Goal: Obtain resource: Download file/media

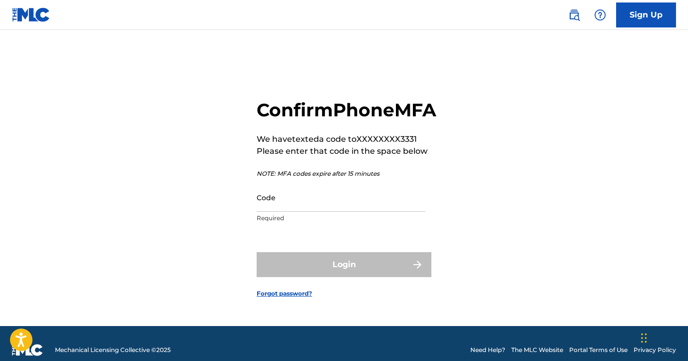
click at [312, 211] on input "Code" at bounding box center [341, 197] width 169 height 28
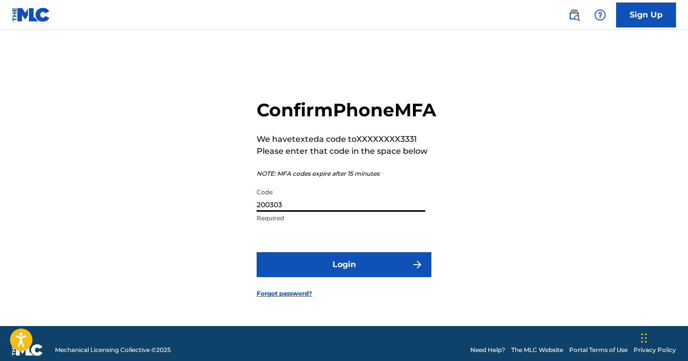
type input "200303"
click at [341, 277] on button "Login" at bounding box center [344, 264] width 175 height 25
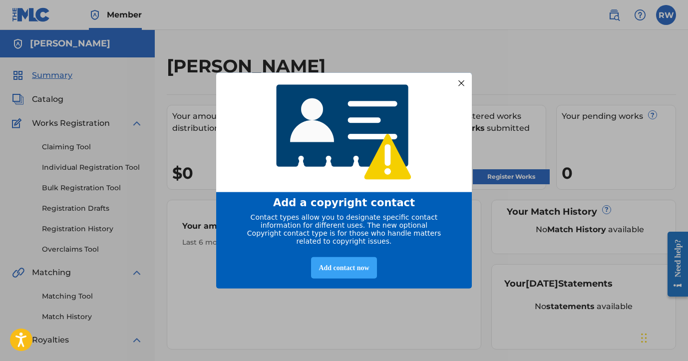
click at [344, 269] on div "Add contact now" at bounding box center [343, 267] width 65 height 21
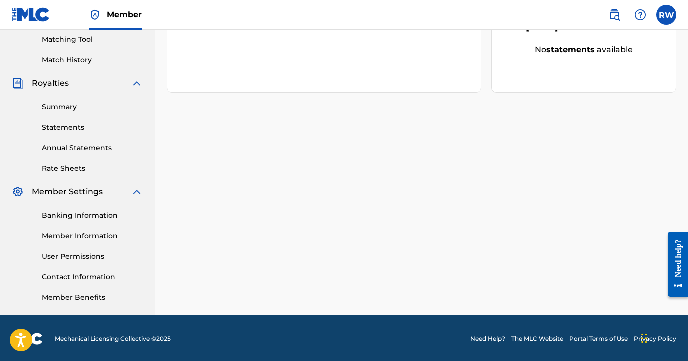
scroll to position [258, 0]
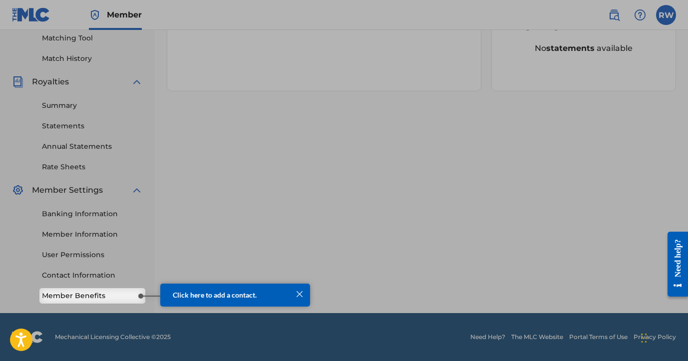
click at [212, 297] on span "Click here to add a contact." at bounding box center [215, 295] width 84 height 8
click at [116, 298] on link "Member Benefits" at bounding box center [92, 296] width 101 height 10
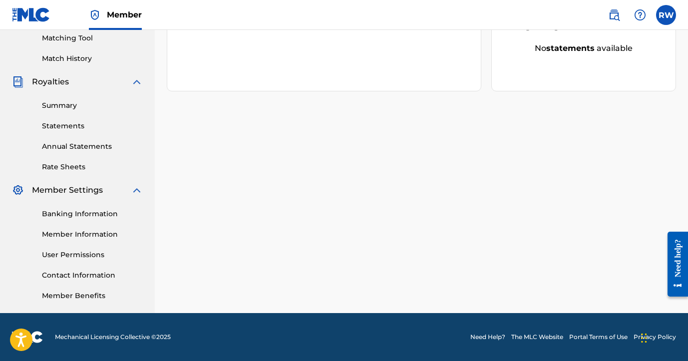
click at [62, 296] on link "Member Benefits" at bounding box center [92, 296] width 101 height 10
click at [95, 278] on link "Contact Information" at bounding box center [92, 275] width 101 height 10
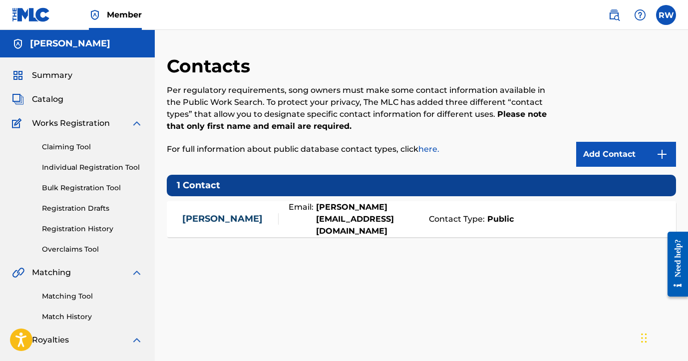
click at [83, 146] on link "Claiming Tool" at bounding box center [92, 147] width 101 height 10
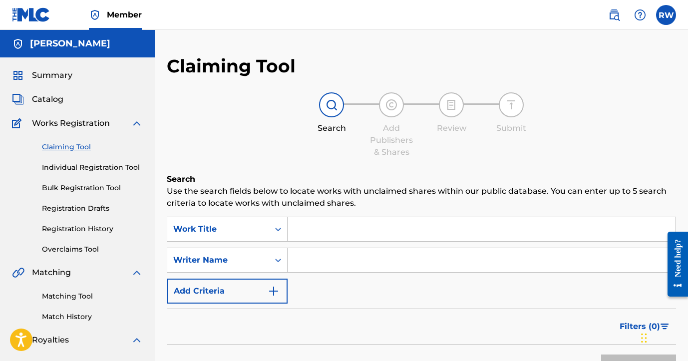
click at [304, 228] on input "Search Form" at bounding box center [482, 229] width 388 height 24
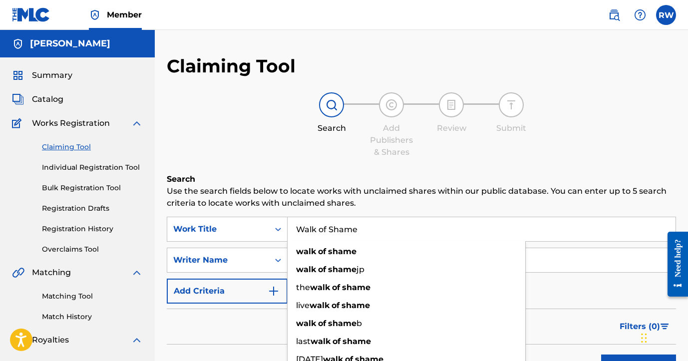
type input "Walk of Shame"
click at [601, 354] on button "Search" at bounding box center [638, 366] width 75 height 25
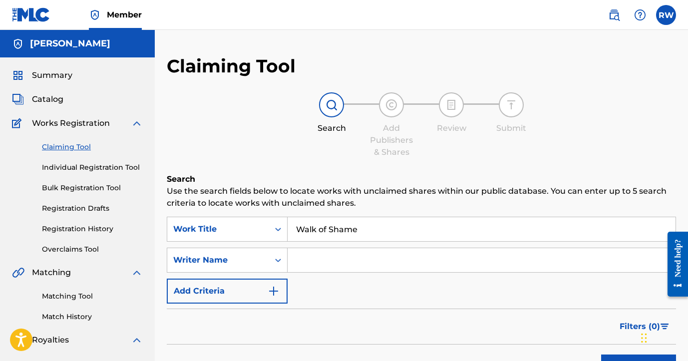
click at [312, 260] on input "Search Form" at bounding box center [482, 260] width 388 height 24
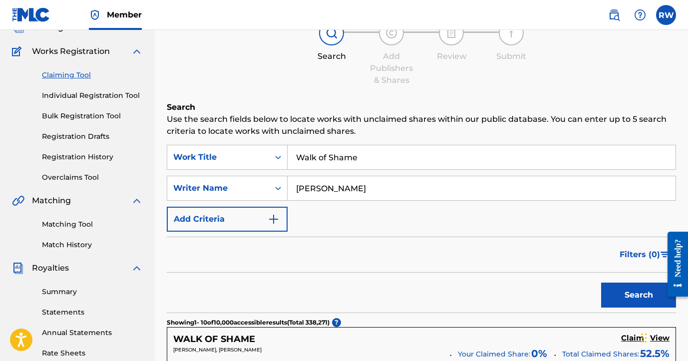
scroll to position [96, 0]
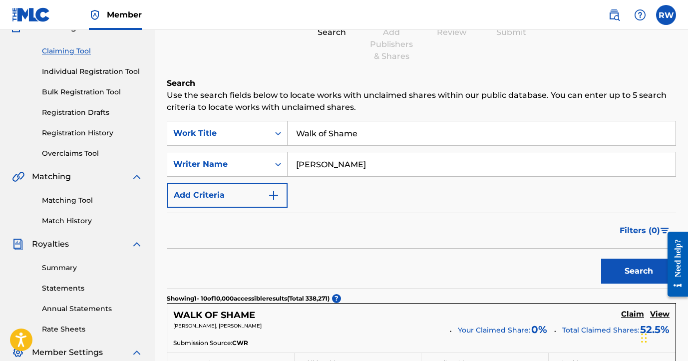
type input "[PERSON_NAME]"
click at [644, 267] on button "Search" at bounding box center [638, 271] width 75 height 25
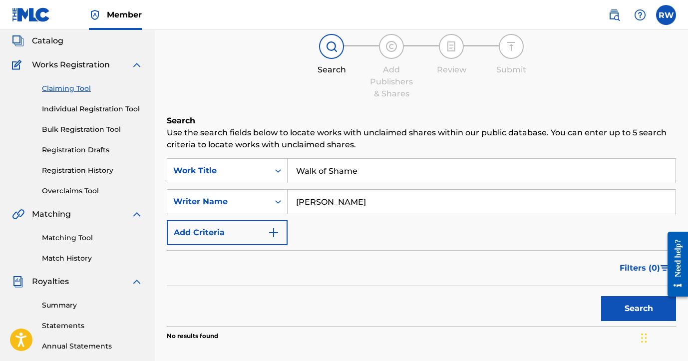
scroll to position [53, 0]
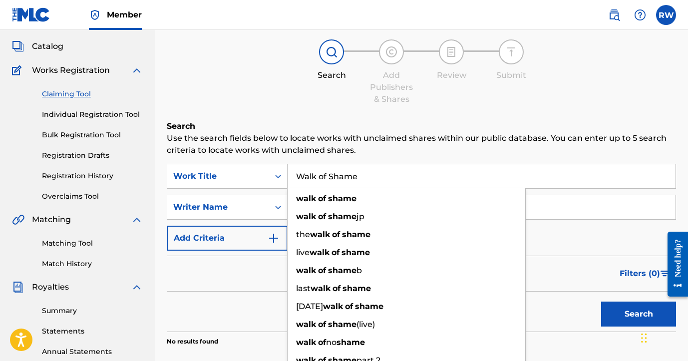
drag, startPoint x: 296, startPoint y: 174, endPoint x: 373, endPoint y: 175, distance: 77.4
click at [373, 175] on input "Walk of Shame" at bounding box center [482, 176] width 388 height 24
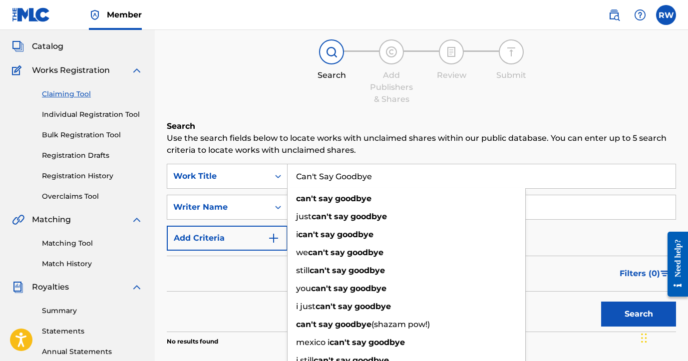
type input "Can't Say Goodbye"
click at [601, 302] on button "Search" at bounding box center [638, 314] width 75 height 25
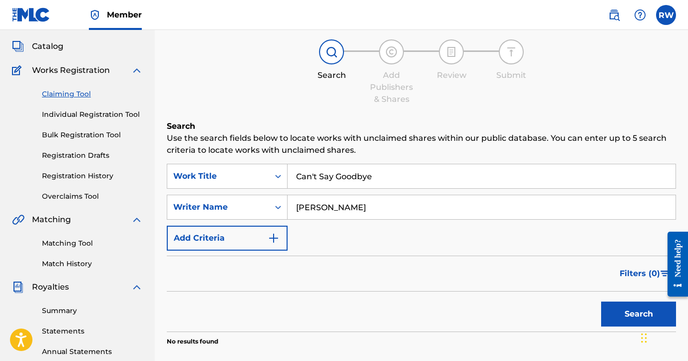
click at [625, 313] on button "Search" at bounding box center [638, 314] width 75 height 25
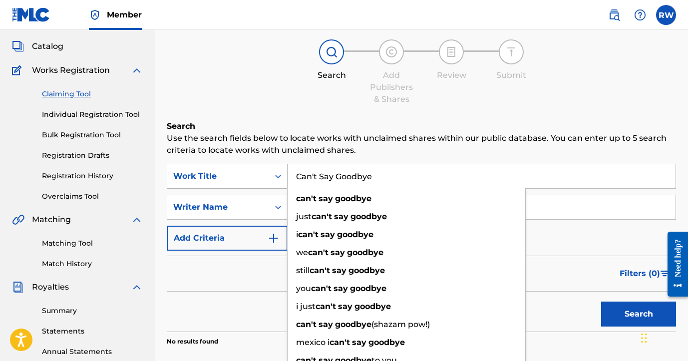
drag, startPoint x: 376, startPoint y: 174, endPoint x: 285, endPoint y: 171, distance: 91.4
click at [285, 171] on div "SearchWithCriteriae1a662ce-af51-40ee-8fbe-cfb2968e1d2c Work Title Can't Say Goo…" at bounding box center [421, 176] width 509 height 25
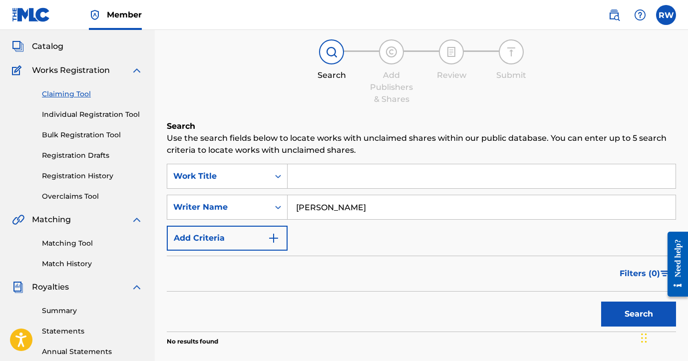
drag, startPoint x: 372, startPoint y: 207, endPoint x: 292, endPoint y: 200, distance: 80.2
click at [292, 200] on input "[PERSON_NAME]" at bounding box center [482, 207] width 388 height 24
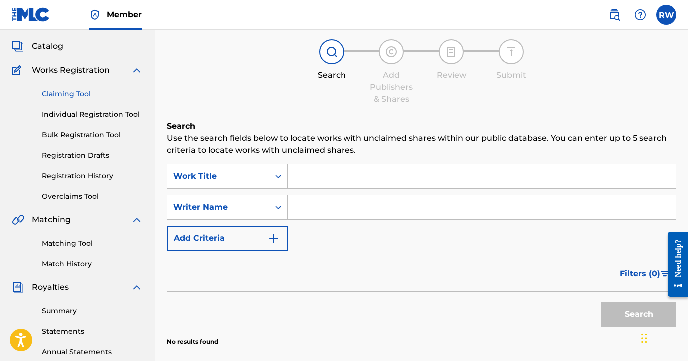
click at [89, 135] on link "Bulk Registration Tool" at bounding box center [92, 135] width 101 height 10
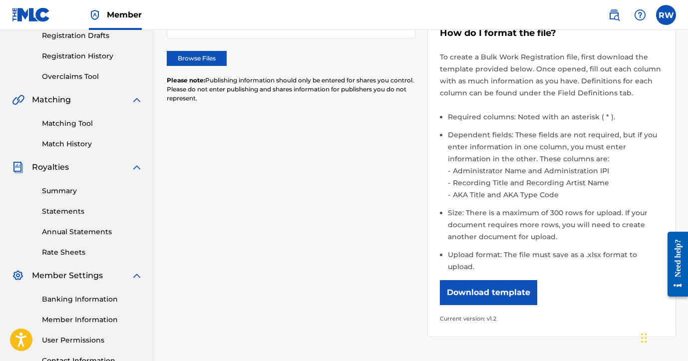
scroll to position [174, 0]
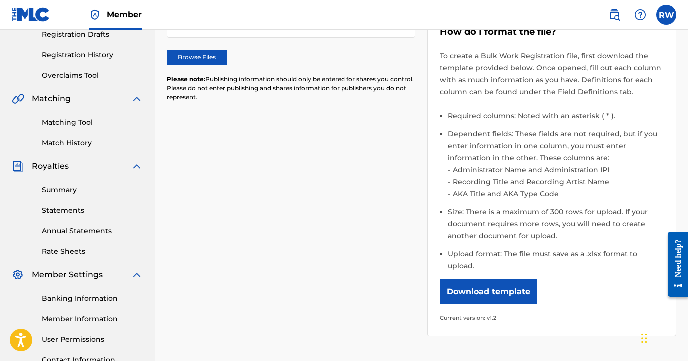
click at [494, 282] on button "Download template" at bounding box center [488, 291] width 97 height 25
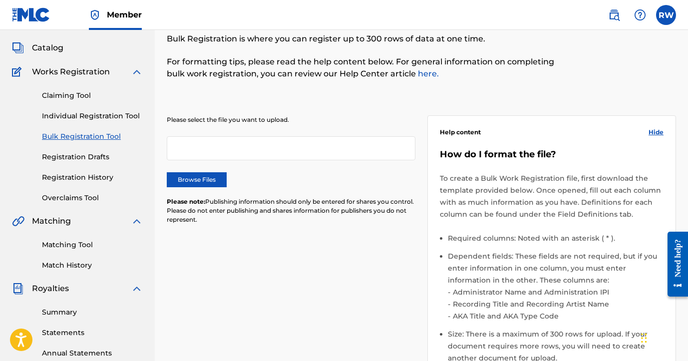
scroll to position [0, 0]
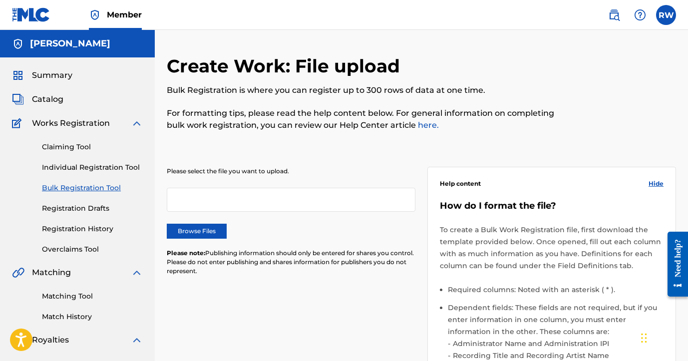
click at [61, 145] on link "Claiming Tool" at bounding box center [92, 147] width 101 height 10
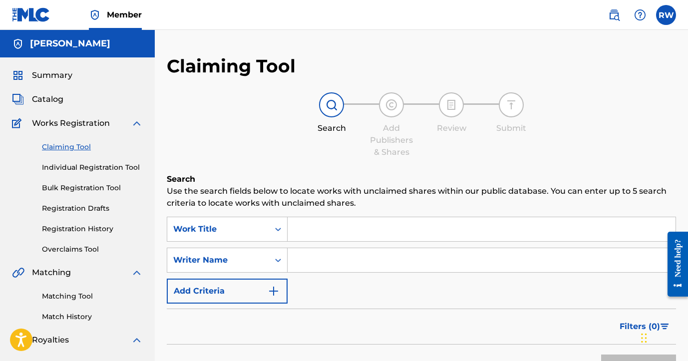
click at [319, 237] on input "Search Form" at bounding box center [482, 229] width 388 height 24
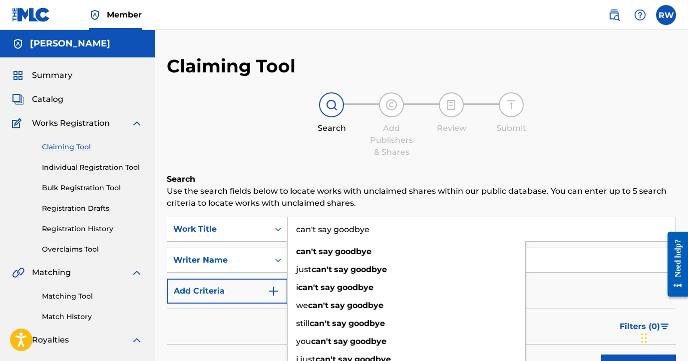
type input "can't say goodbye"
click at [601, 354] on button "Search" at bounding box center [638, 366] width 75 height 25
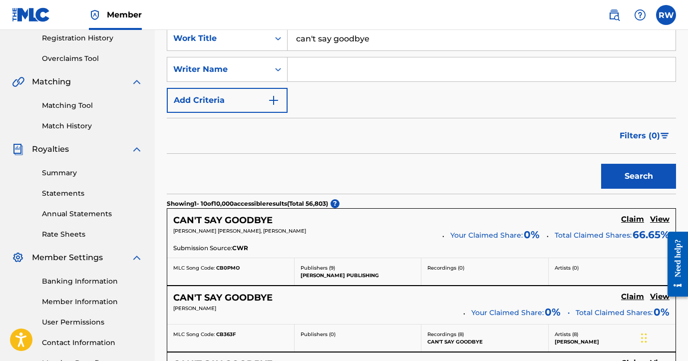
scroll to position [186, 0]
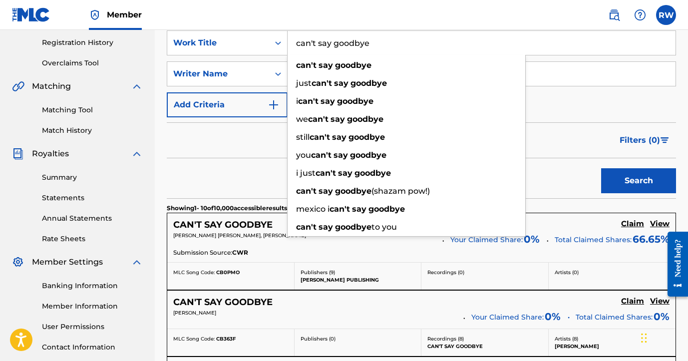
click at [256, 12] on nav "Member RW RW [PERSON_NAME] [PERSON_NAME][EMAIL_ADDRESS][DOMAIN_NAME] Notificati…" at bounding box center [344, 15] width 688 height 30
